Goal: Task Accomplishment & Management: Manage account settings

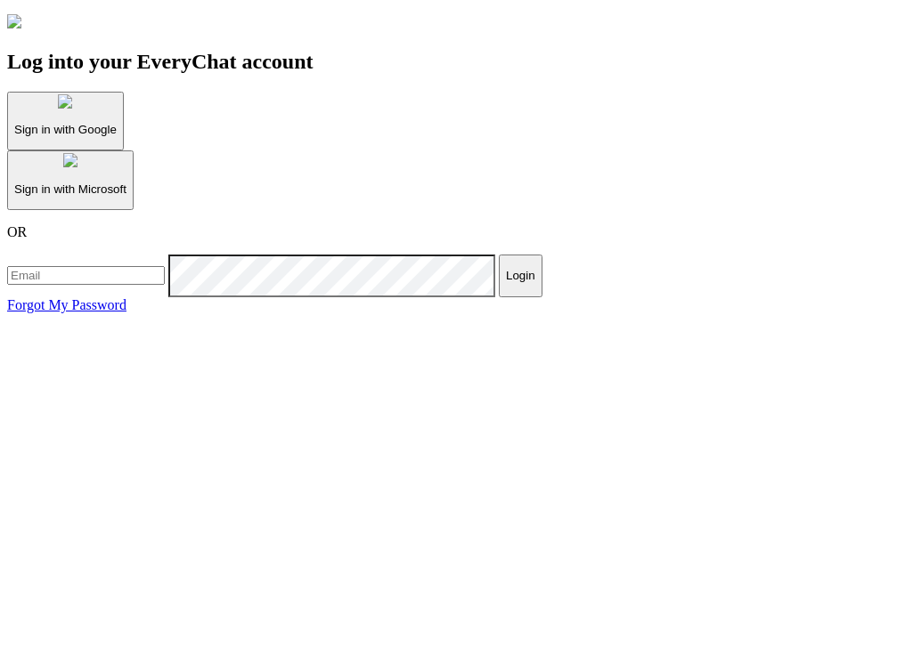
click at [165, 285] on input "email" at bounding box center [86, 275] width 158 height 19
type input "[PERSON_NAME][EMAIL_ADDRESS][DOMAIN_NAME]"
click at [117, 136] on p "Sign in with Google" at bounding box center [65, 129] width 102 height 13
click at [165, 285] on input "email" at bounding box center [86, 275] width 158 height 19
type input "[PERSON_NAME][EMAIL_ADDRESS][DOMAIN_NAME]"
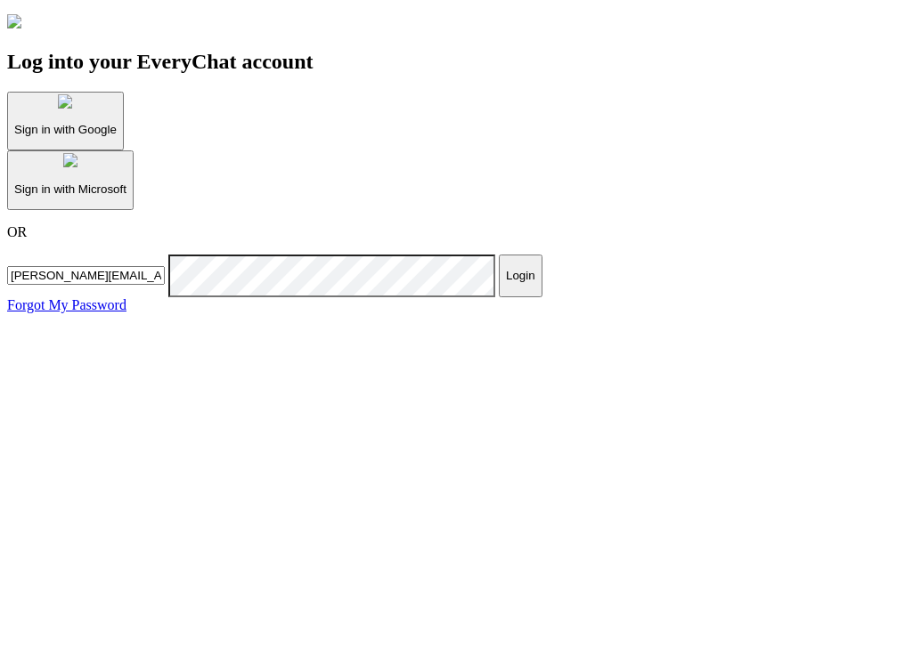
click at [499, 297] on button "Login" at bounding box center [521, 276] width 44 height 43
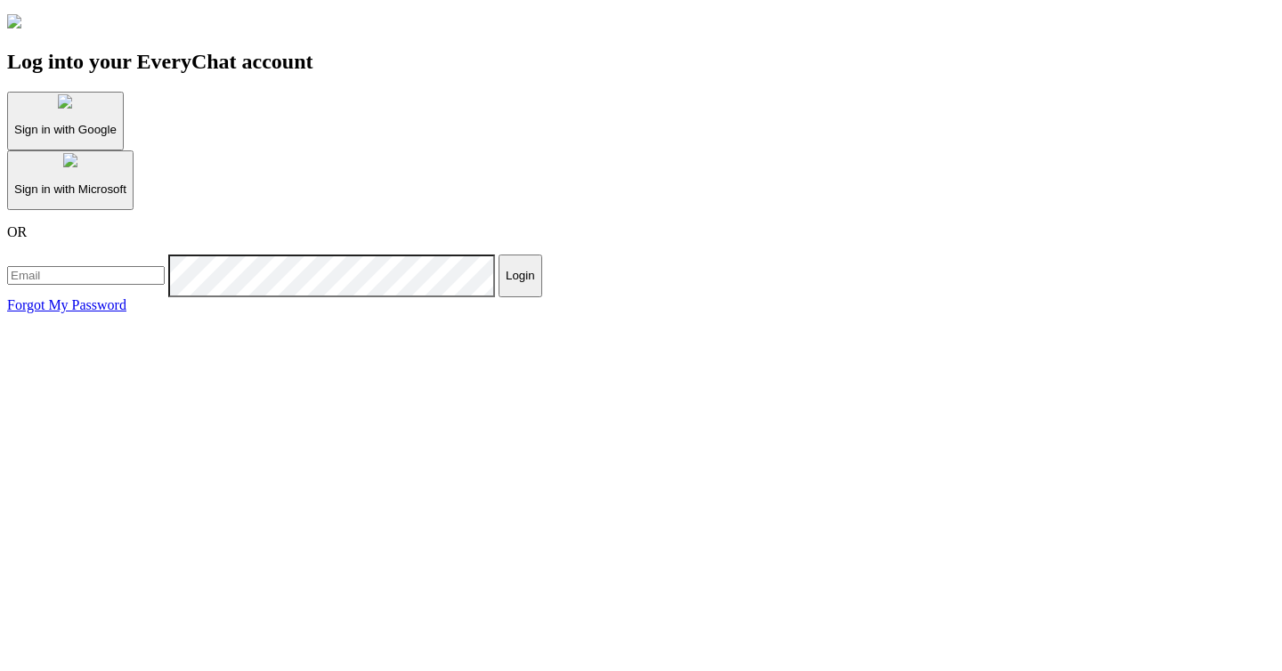
click at [165, 285] on input "email" at bounding box center [86, 275] width 158 height 19
type input "[PERSON_NAME][EMAIL_ADDRESS][DOMAIN_NAME]"
click at [535, 282] on p "Login" at bounding box center [520, 275] width 29 height 13
